Goal: Task Accomplishment & Management: Complete application form

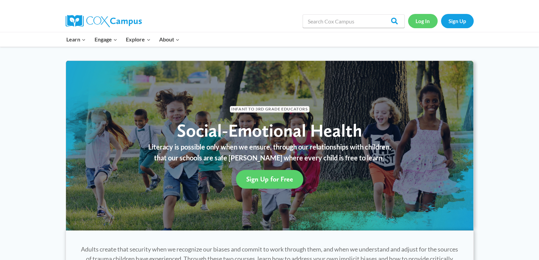
click at [419, 25] on link "Log In" at bounding box center [423, 21] width 30 height 14
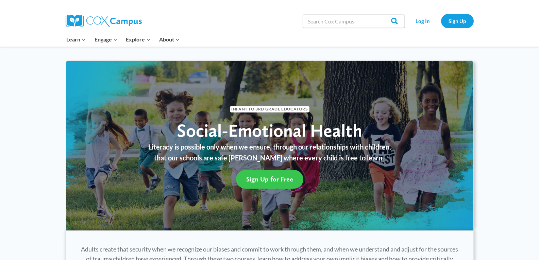
click at [276, 183] on span "Sign Up for Free" at bounding box center [269, 179] width 47 height 8
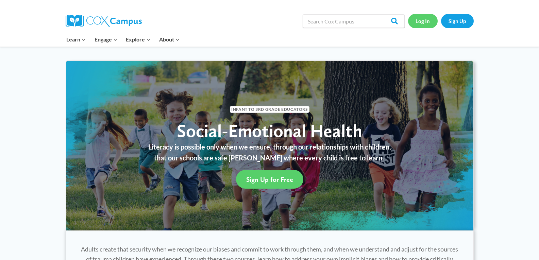
click at [421, 20] on link "Log In" at bounding box center [423, 21] width 30 height 14
